Goal: Task Accomplishment & Management: Complete application form

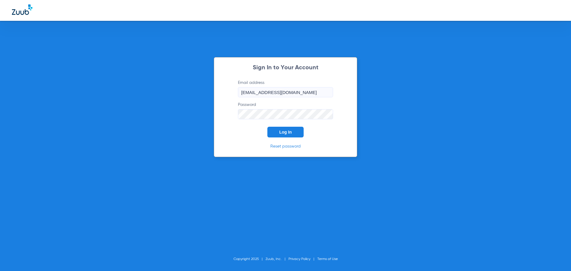
click at [282, 132] on span "Log In" at bounding box center [285, 132] width 12 height 5
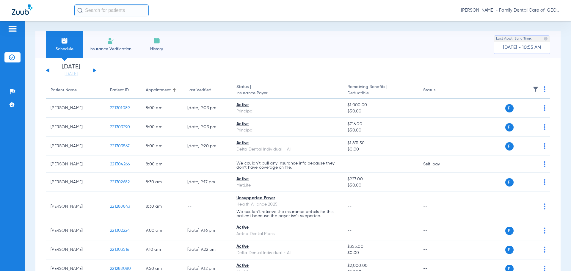
click at [118, 50] on span "Insurance Verification" at bounding box center [110, 49] width 46 height 6
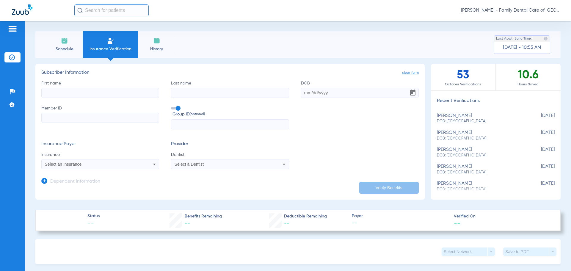
click at [76, 81] on label "First name" at bounding box center [100, 89] width 118 height 18
click at [76, 88] on input "First name" at bounding box center [100, 93] width 118 height 10
click at [67, 117] on input "Member ID" at bounding box center [100, 118] width 118 height 10
paste input "U5151817404"
type input "U5151817404"
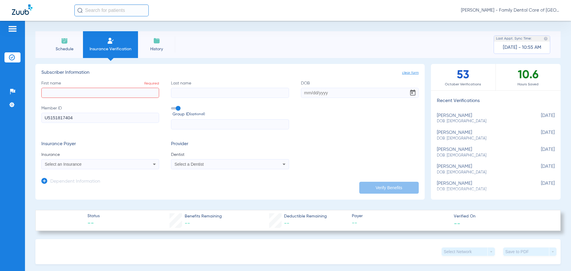
drag, startPoint x: 71, startPoint y: 93, endPoint x: 82, endPoint y: 92, distance: 10.7
click at [71, 92] on input "First name Required" at bounding box center [100, 93] width 118 height 10
type input "jamaria"
type input "[PERSON_NAME]"
type input "[DATE]"
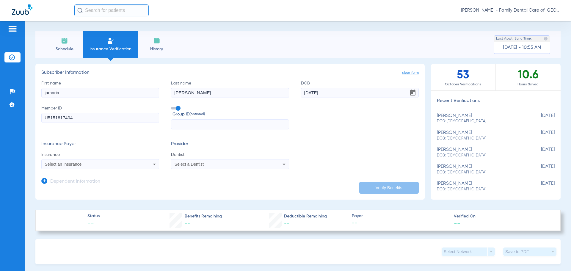
click at [149, 164] on div "Select an Insurance" at bounding box center [100, 164] width 117 height 7
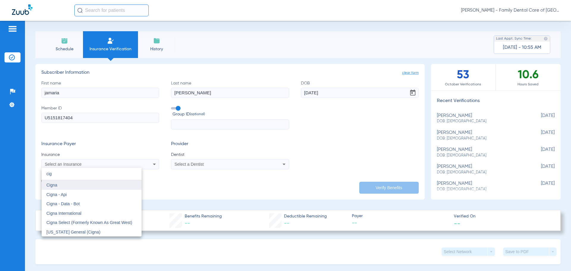
type input "cig"
click at [62, 186] on mat-option "Cigna" at bounding box center [92, 185] width 100 height 10
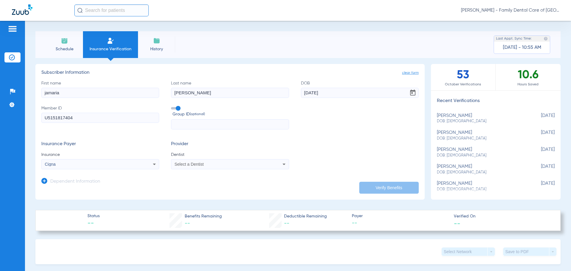
click at [185, 167] on div "Select a Dentist" at bounding box center [229, 164] width 117 height 7
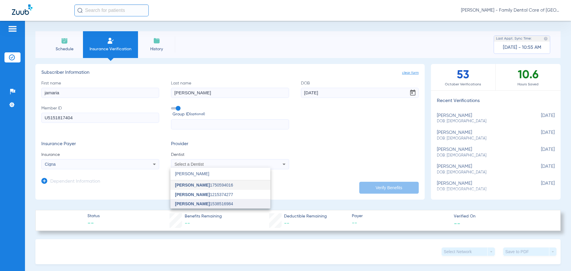
type input "[PERSON_NAME]"
click at [238, 200] on mat-option "[PERSON_NAME] 1538516984" at bounding box center [220, 204] width 100 height 10
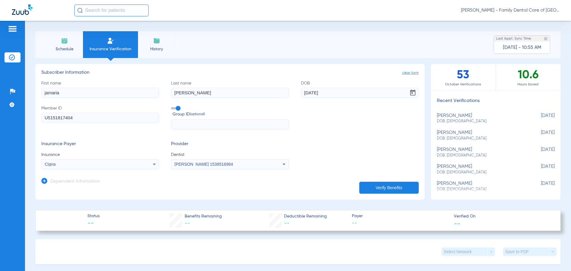
click at [396, 182] on button "Verify Benefits" at bounding box center [388, 188] width 59 height 12
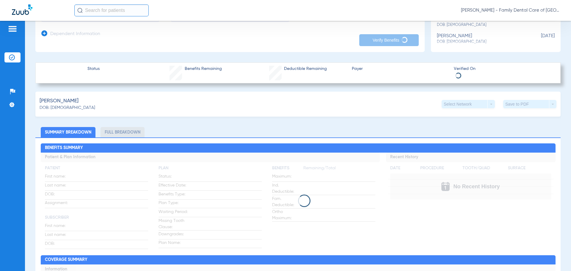
scroll to position [149, 0]
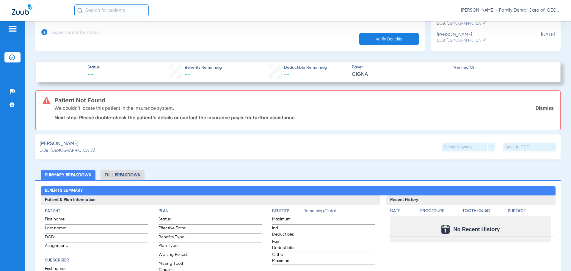
drag, startPoint x: 185, startPoint y: 88, endPoint x: 158, endPoint y: 131, distance: 51.0
